Goal: Complete application form: Complete application form

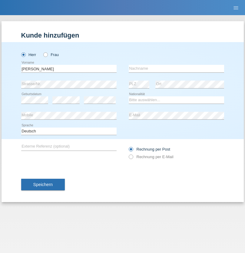
type input "[PERSON_NAME]"
click at [176, 68] on input "text" at bounding box center [176, 69] width 95 height 8
type input "Schätzler"
select select "CH"
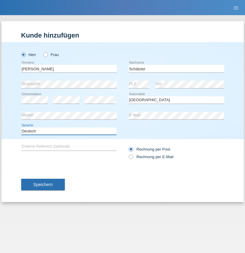
select select "en"
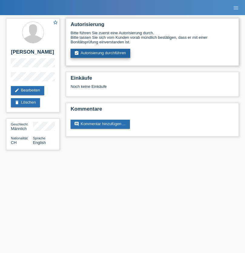
click at [100, 53] on link "assignment_turned_in Autorisierung durchführen" at bounding box center [100, 53] width 60 height 9
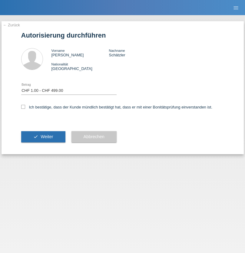
select select "1"
checkbox input "true"
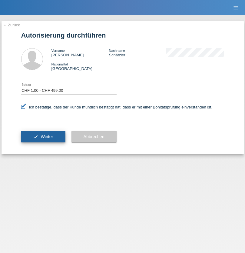
click at [43, 136] on span "Weiter" at bounding box center [47, 136] width 12 height 5
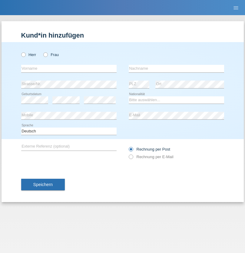
radio input "true"
click at [69, 68] on input "text" at bounding box center [68, 69] width 95 height 8
type input "Shanas"
click at [176, 68] on input "text" at bounding box center [176, 69] width 95 height 8
type input "Baranati"
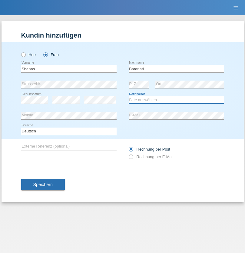
select select "CH"
radio input "true"
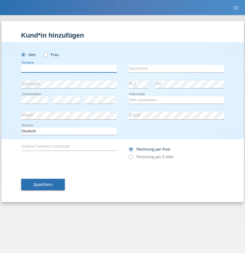
click at [69, 68] on input "text" at bounding box center [68, 69] width 95 height 8
type input "[PERSON_NAME]"
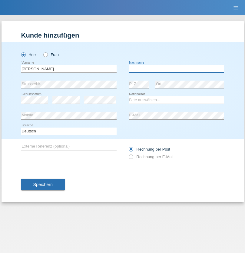
click at [176, 68] on input "text" at bounding box center [176, 69] width 95 height 8
type input "Del sordo"
select select "PT"
select select "C"
select select "02"
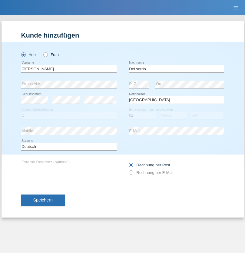
select select "02"
select select "2002"
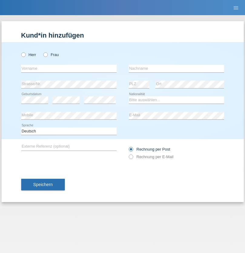
radio input "true"
click at [69, 68] on input "text" at bounding box center [68, 69] width 95 height 8
type input "[PERSON_NAME]"
click at [176, 68] on input "text" at bounding box center [176, 69] width 95 height 8
type input "Hilti"
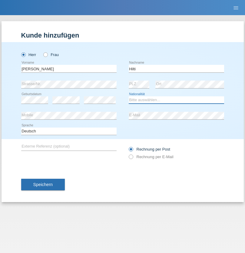
select select "DE"
select select "C"
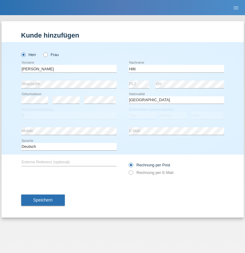
select select "28"
select select "11"
select select "1990"
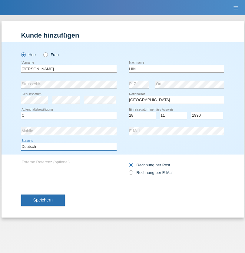
select select "en"
